Goal: Task Accomplishment & Management: Manage account settings

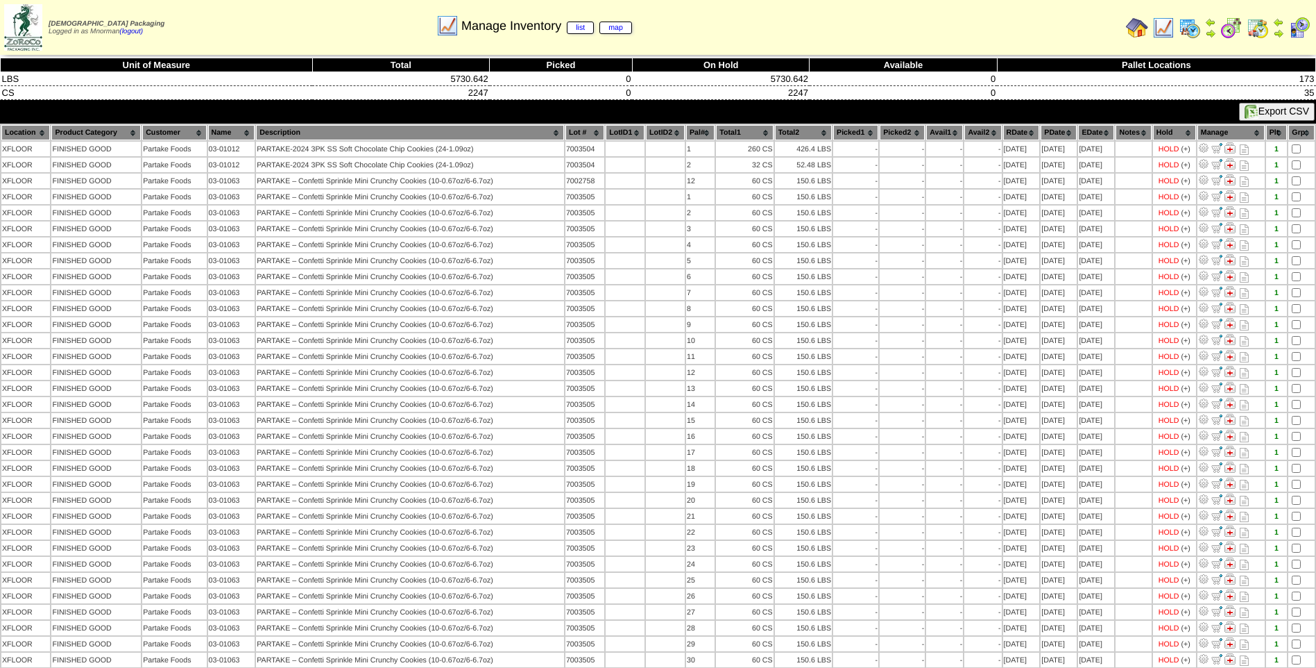
click at [1058, 131] on th "PDate" at bounding box center [1059, 132] width 36 height 15
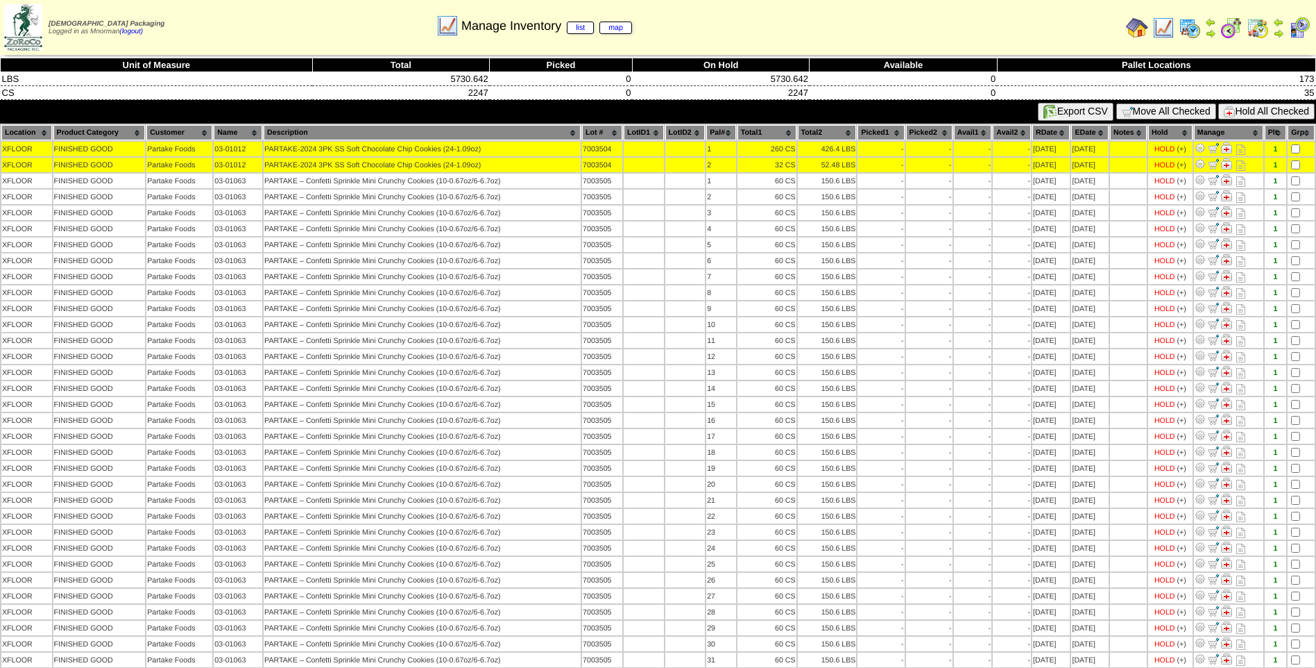
click at [1277, 112] on button "Hold All Checked" at bounding box center [1267, 111] width 96 height 16
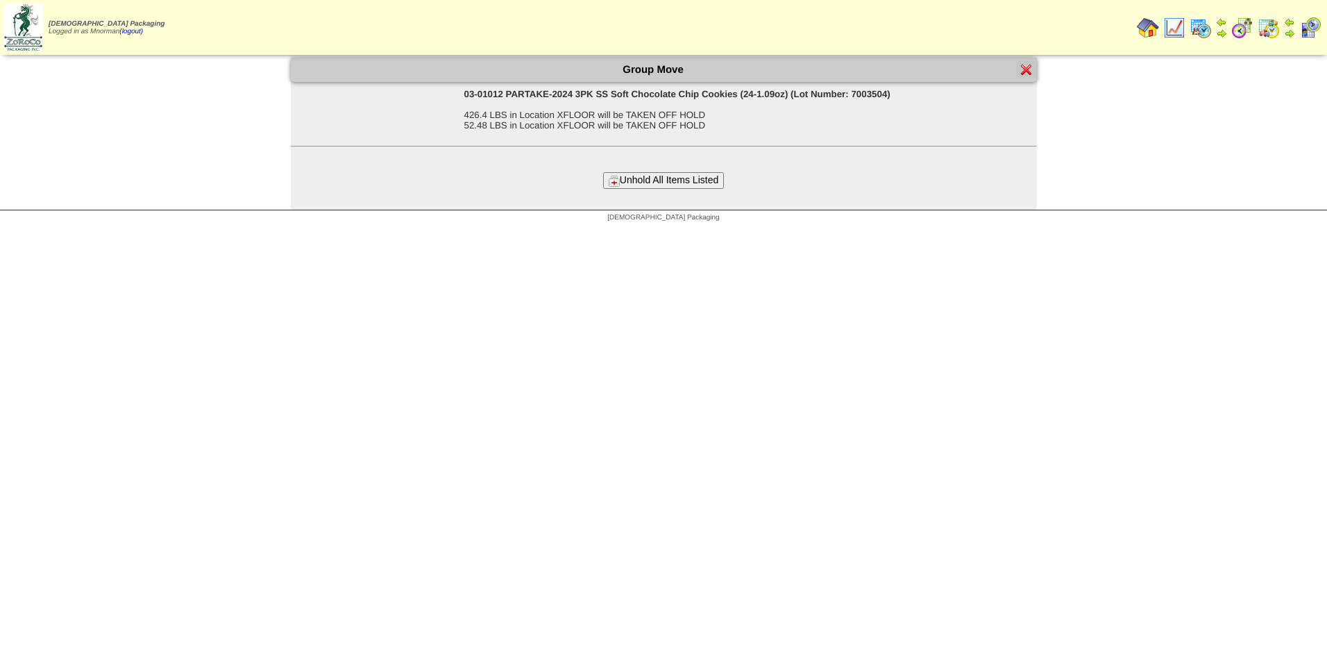
click at [702, 172] on button "Unhold All Items Listed" at bounding box center [663, 180] width 121 height 16
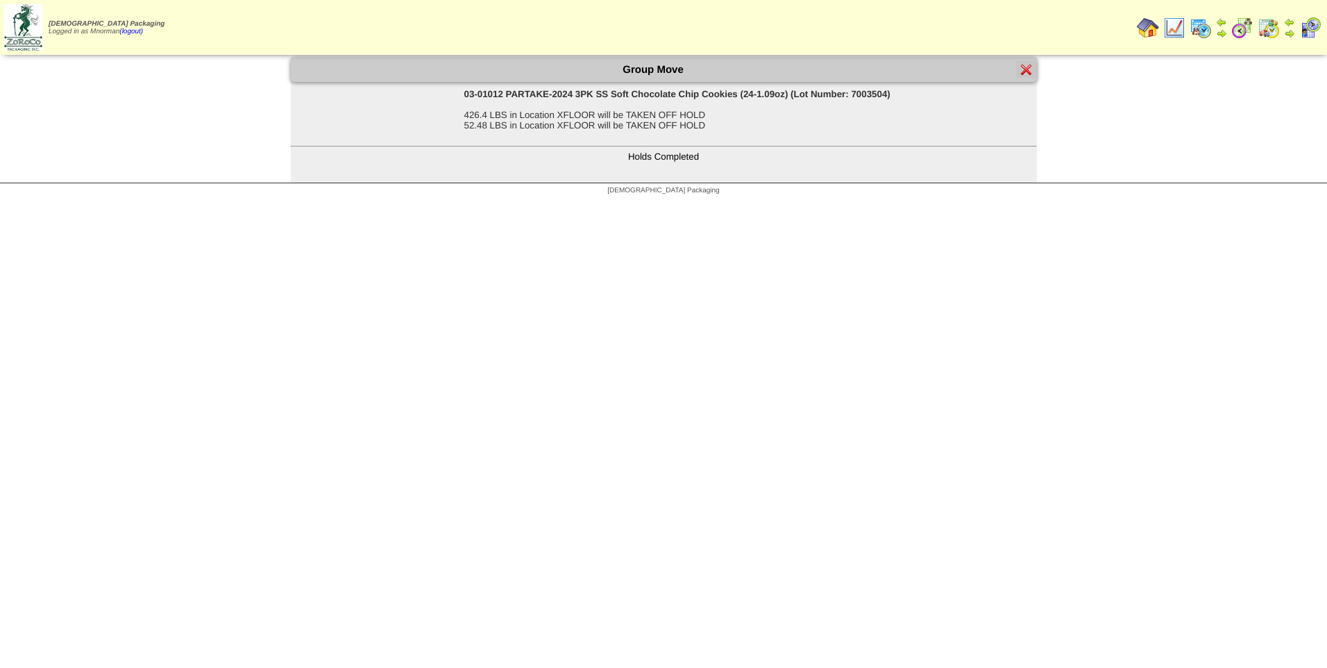
click at [1016, 74] on div "Group Move" at bounding box center [664, 70] width 746 height 24
drag, startPoint x: 1021, startPoint y: 74, endPoint x: 1044, endPoint y: 210, distance: 137.9
click at [1022, 74] on img at bounding box center [1026, 69] width 11 height 11
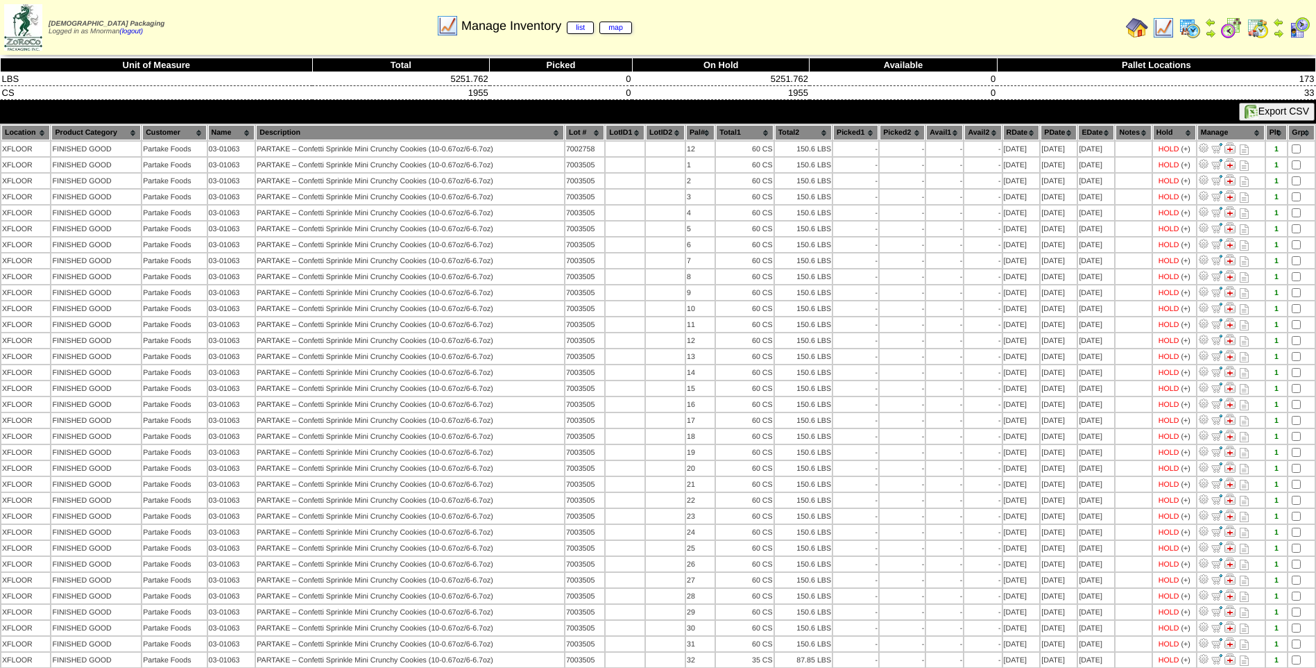
click at [1049, 136] on th "PDate" at bounding box center [1059, 132] width 36 height 15
click at [1054, 128] on th "PDate" at bounding box center [1059, 132] width 36 height 15
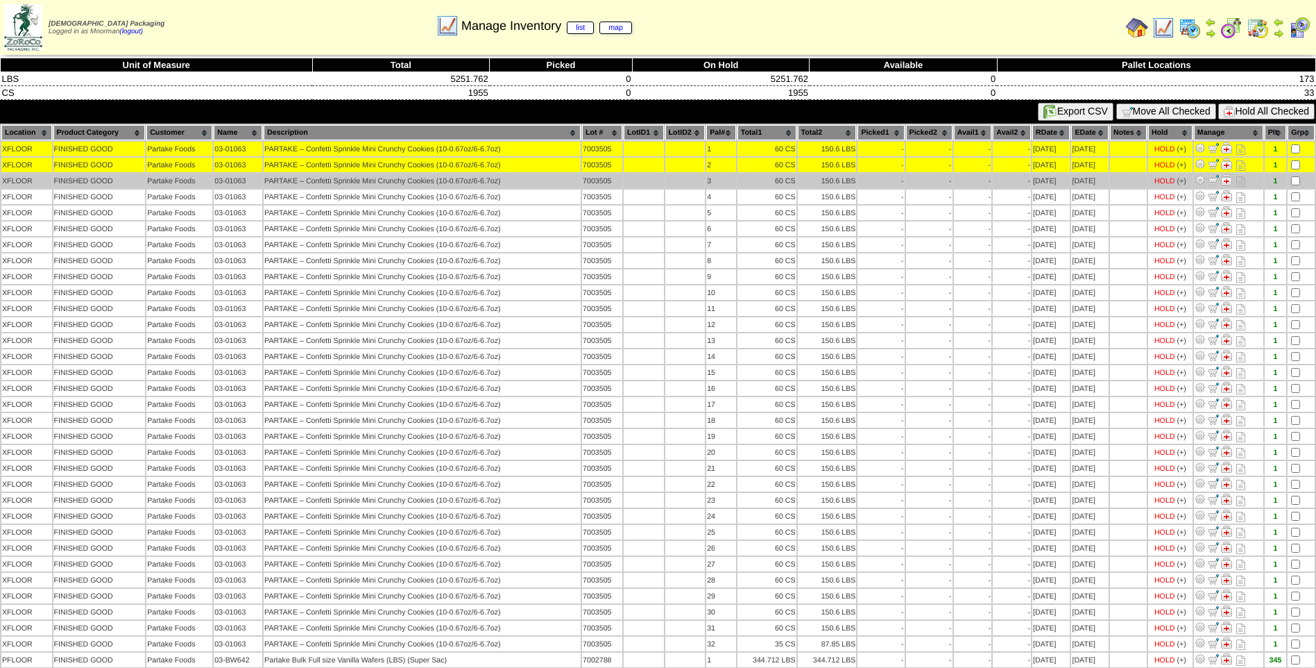
click at [1301, 181] on td at bounding box center [1301, 180] width 27 height 15
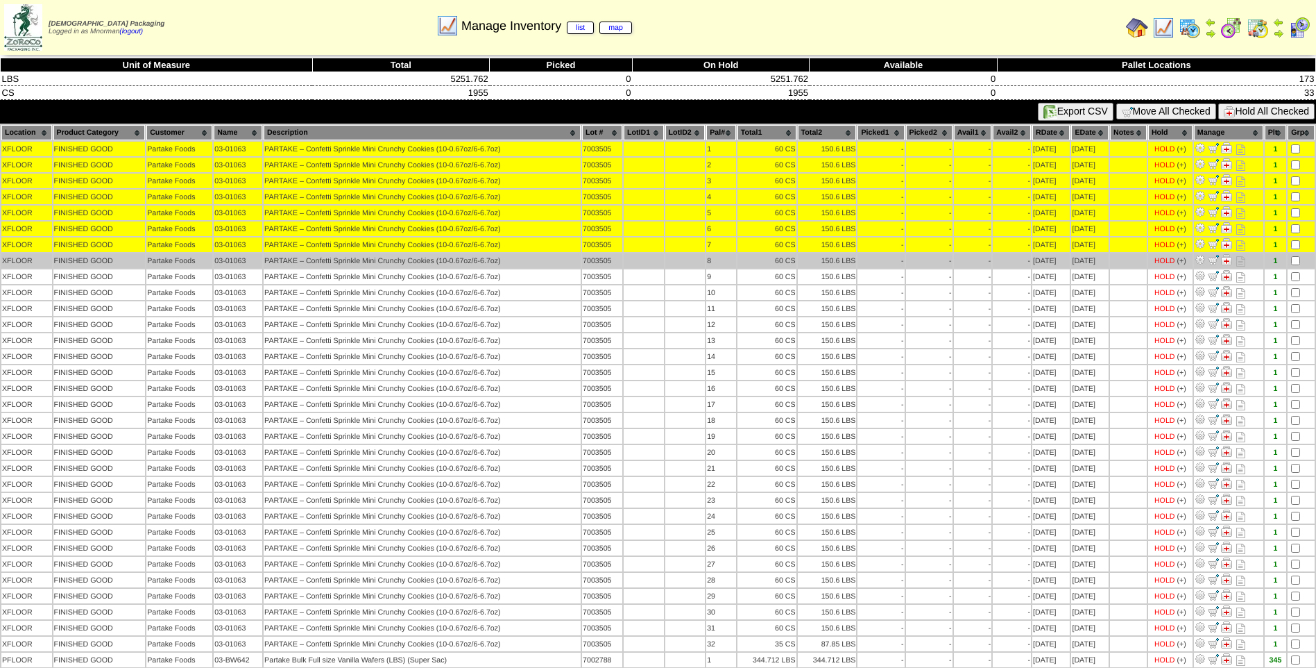
click at [1298, 265] on td at bounding box center [1301, 260] width 27 height 15
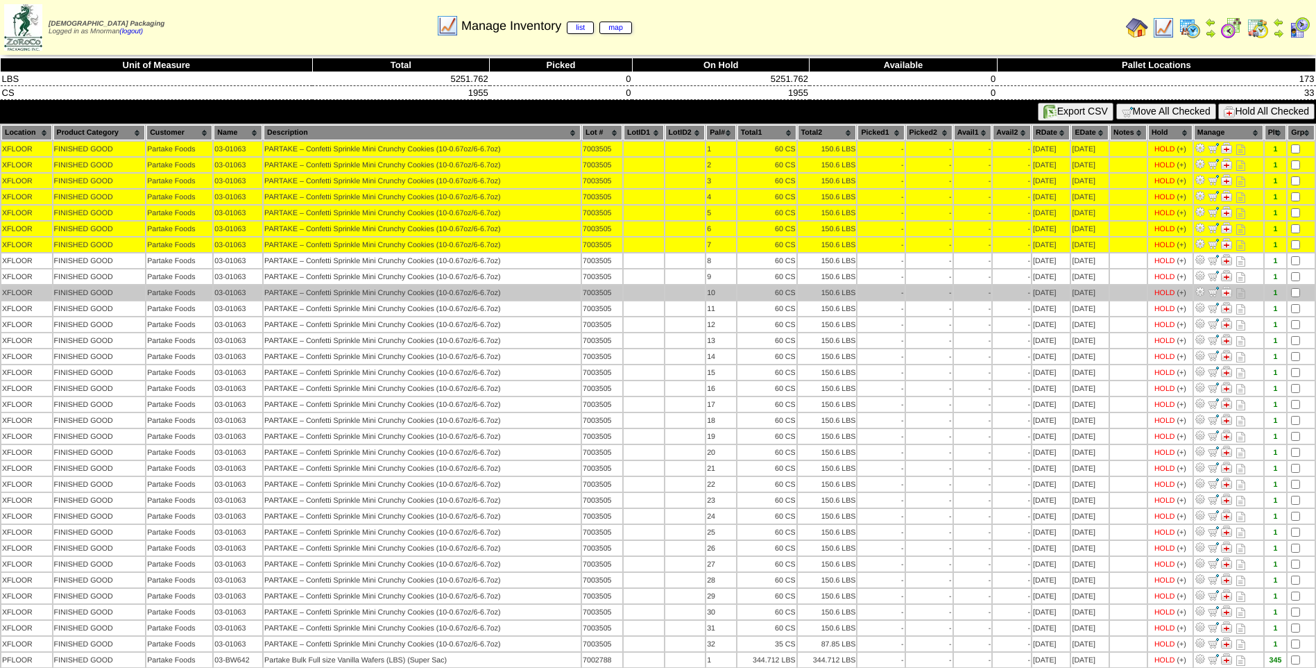
click at [1295, 285] on td at bounding box center [1301, 292] width 27 height 15
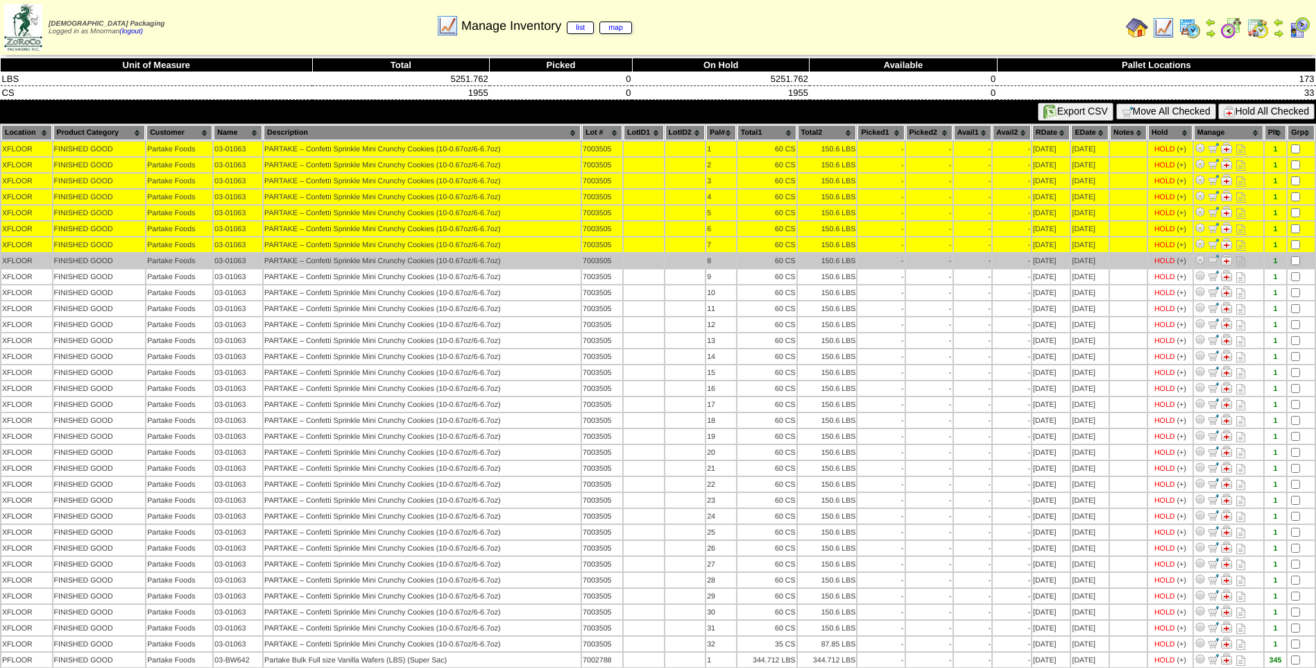
click at [1296, 265] on td at bounding box center [1301, 260] width 27 height 15
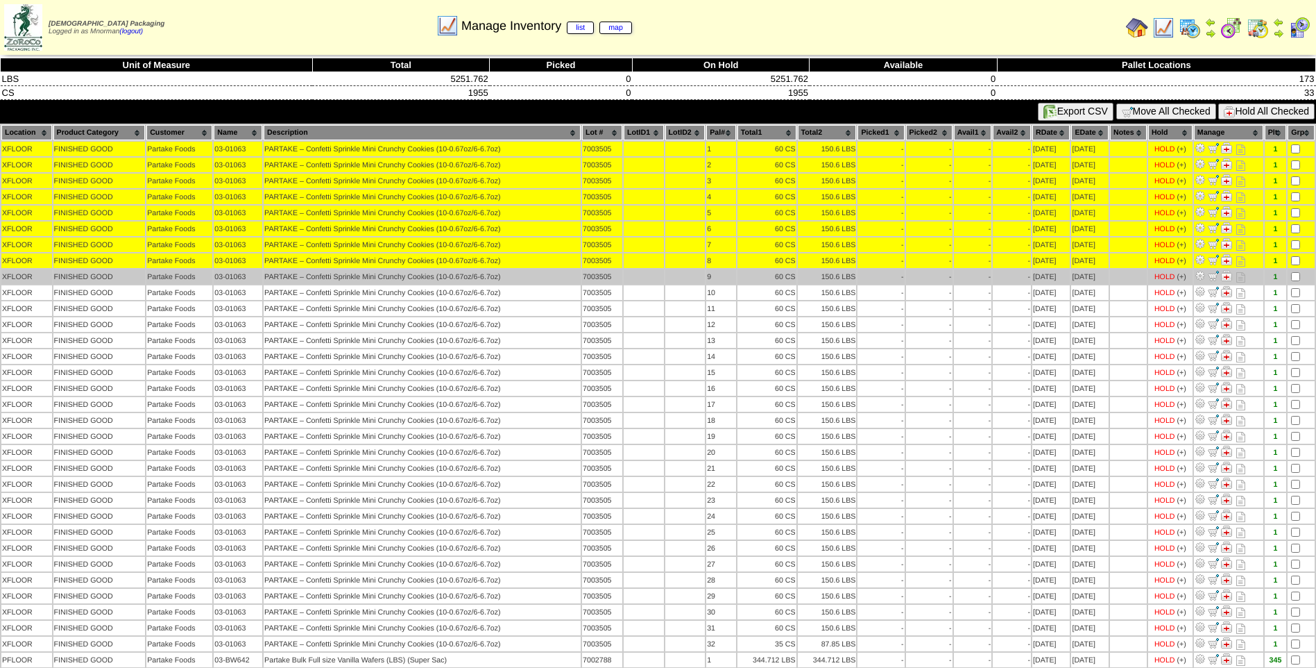
click at [1296, 271] on td at bounding box center [1301, 276] width 27 height 15
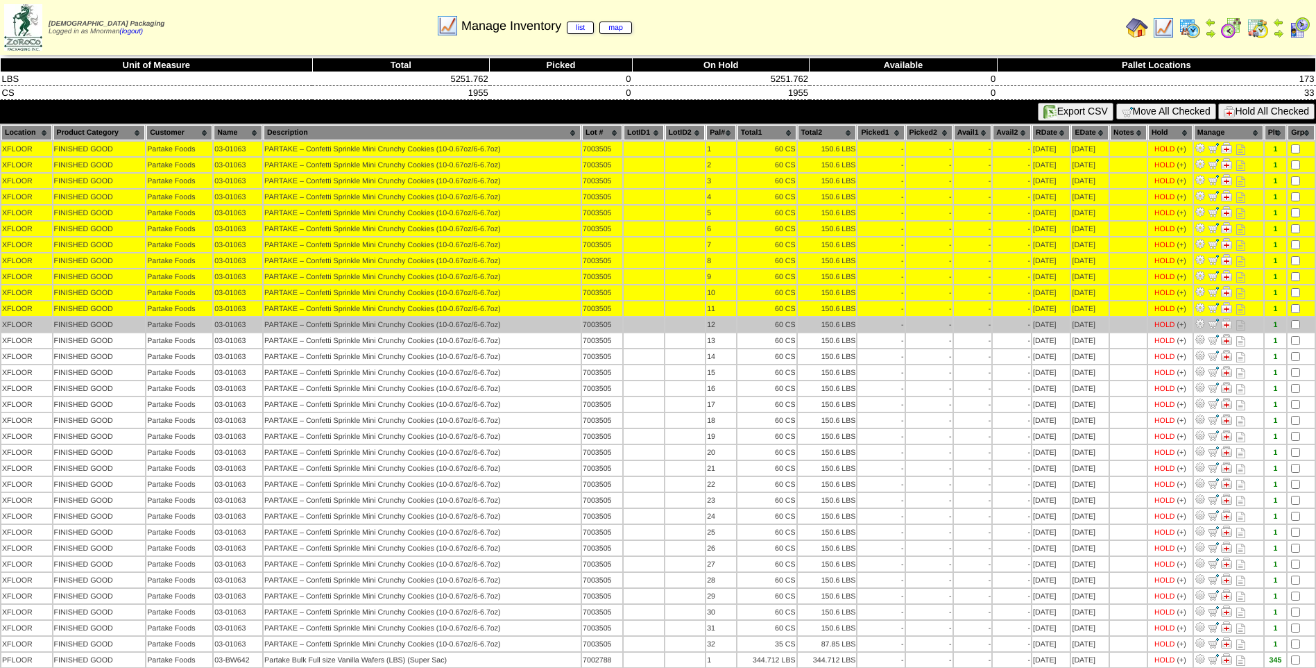
click at [1296, 319] on td at bounding box center [1301, 324] width 27 height 15
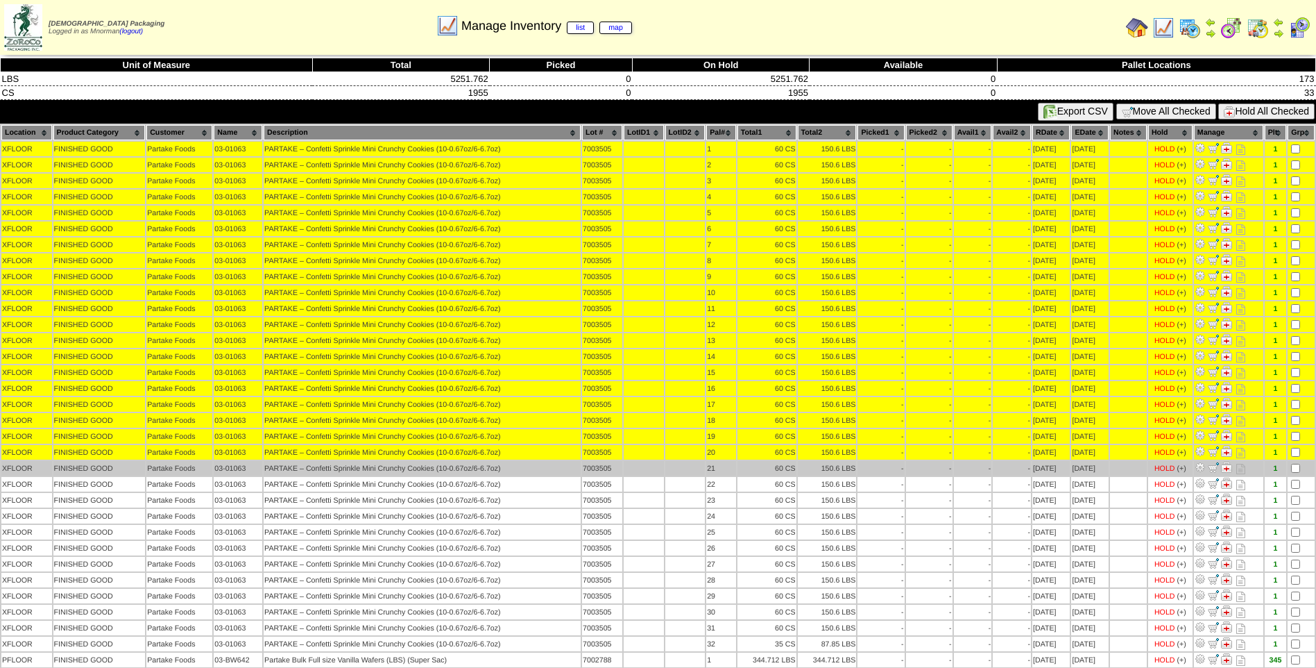
click at [1293, 475] on td at bounding box center [1301, 468] width 27 height 15
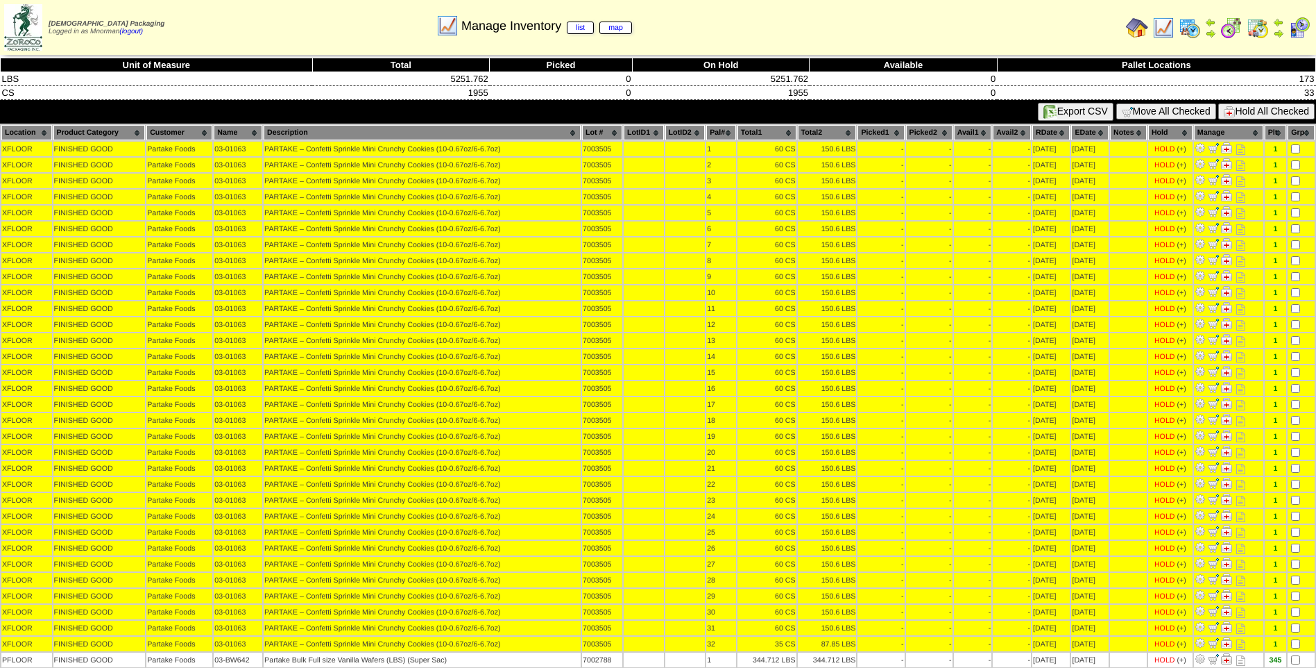
click at [1271, 110] on button "Hold All Checked" at bounding box center [1267, 111] width 96 height 16
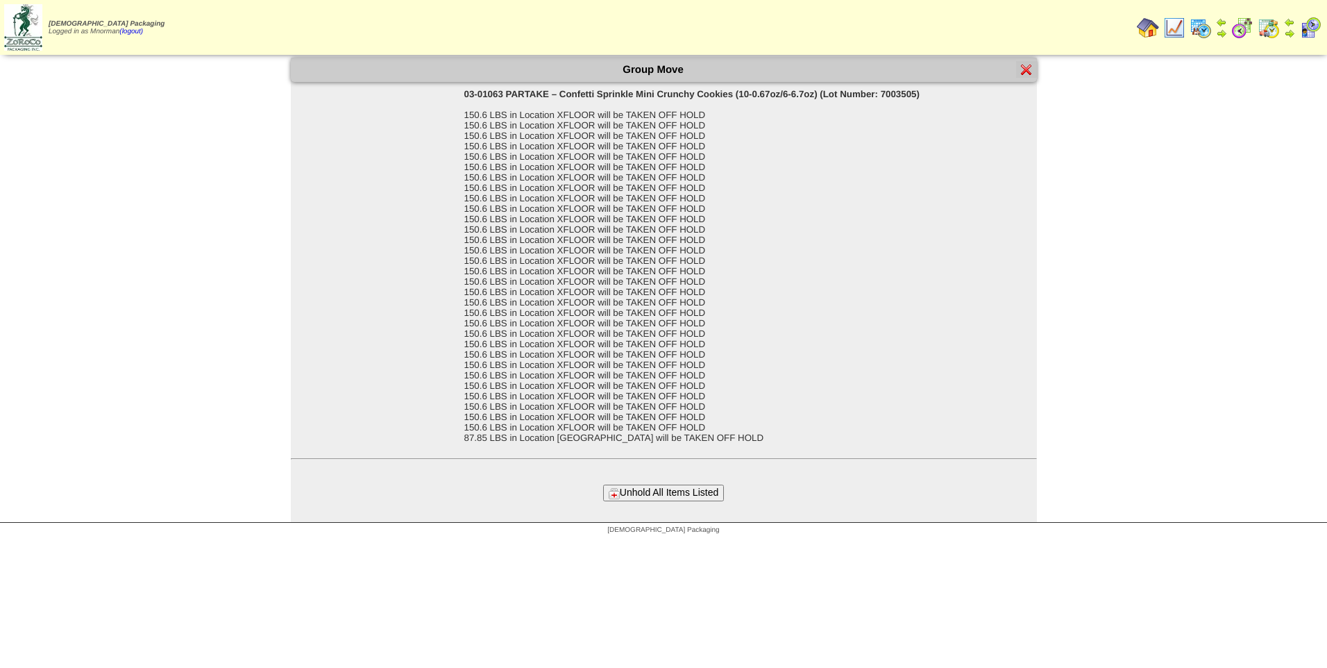
click at [643, 493] on button "Unhold All Items Listed" at bounding box center [663, 492] width 121 height 16
